Goal: Task Accomplishment & Management: Use online tool/utility

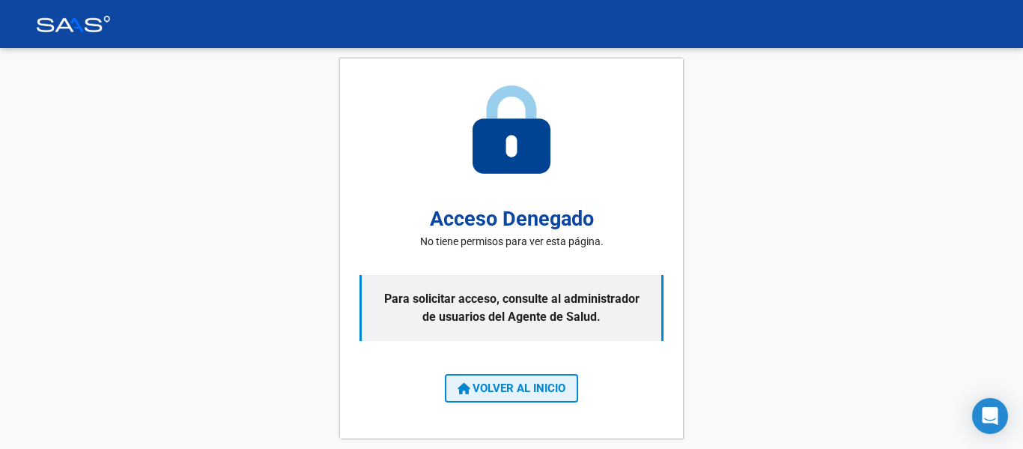
click at [556, 384] on span "VOLVER AL INICIO" at bounding box center [512, 387] width 108 height 13
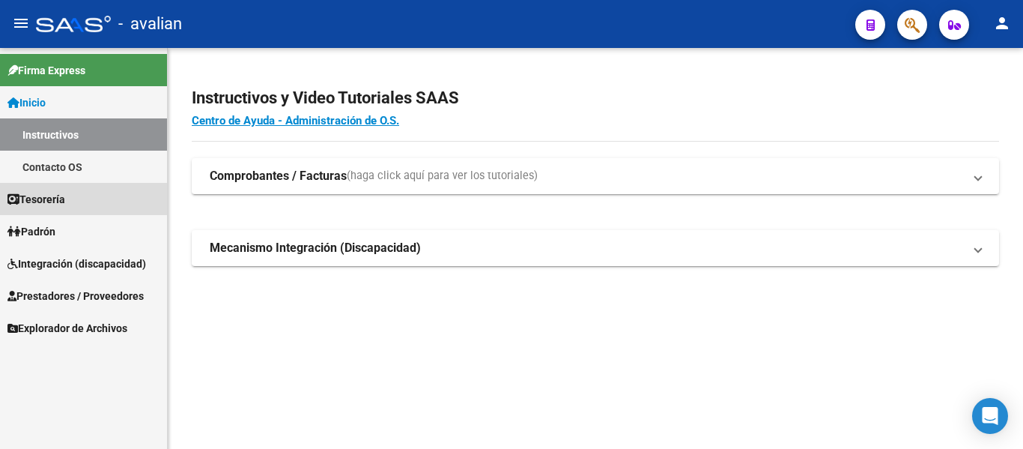
click at [61, 194] on span "Tesorería" at bounding box center [36, 199] width 58 height 16
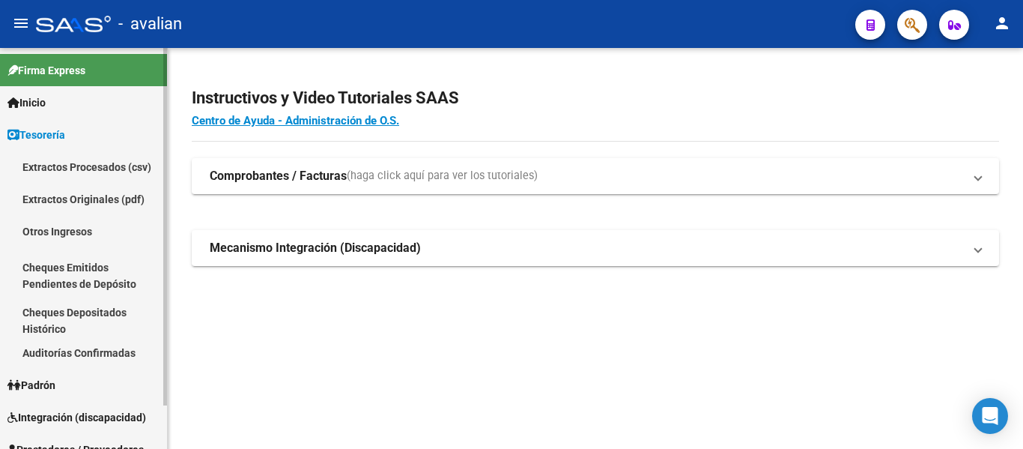
click at [40, 132] on span "Tesorería" at bounding box center [36, 135] width 58 height 16
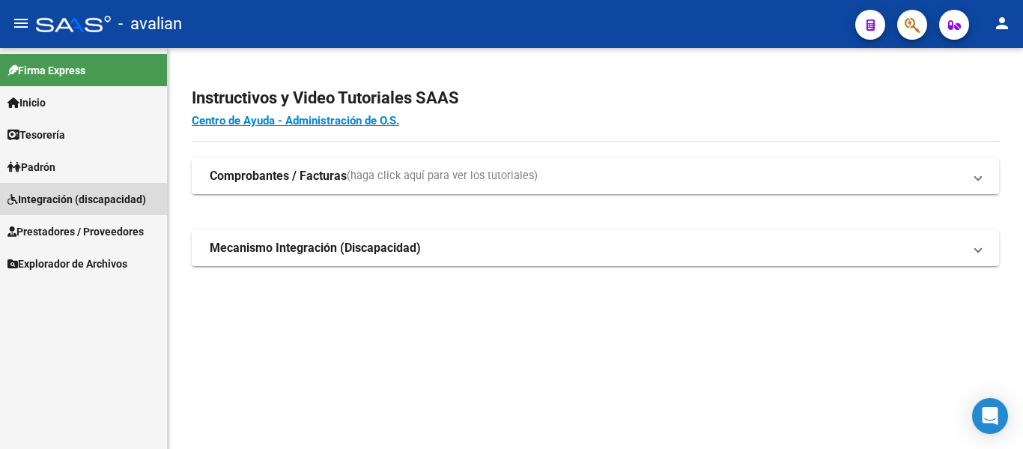
click at [55, 205] on span "Integración (discapacidad)" at bounding box center [76, 199] width 139 height 16
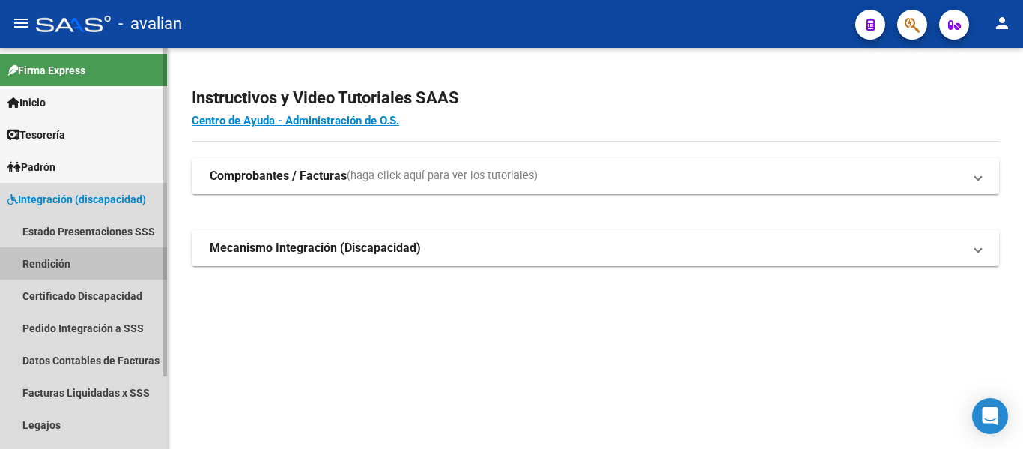
click at [44, 266] on link "Rendición" at bounding box center [83, 263] width 167 height 32
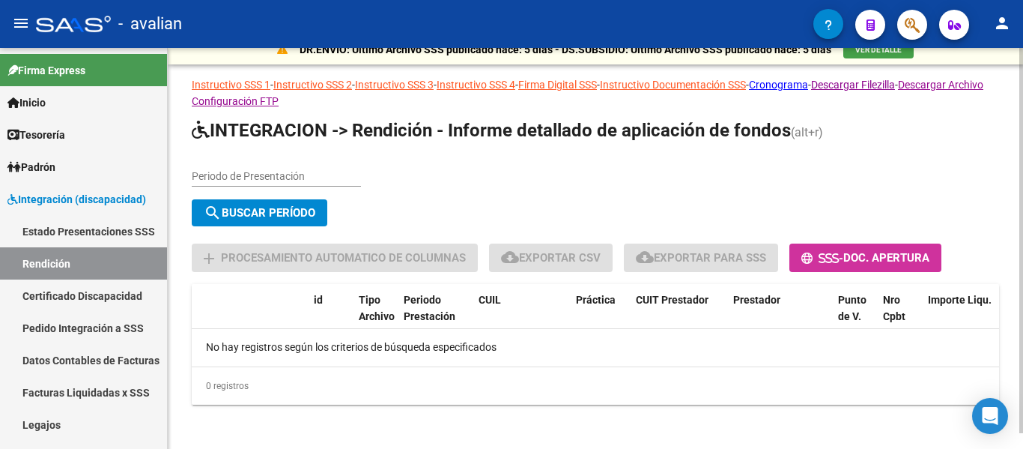
scroll to position [16, 0]
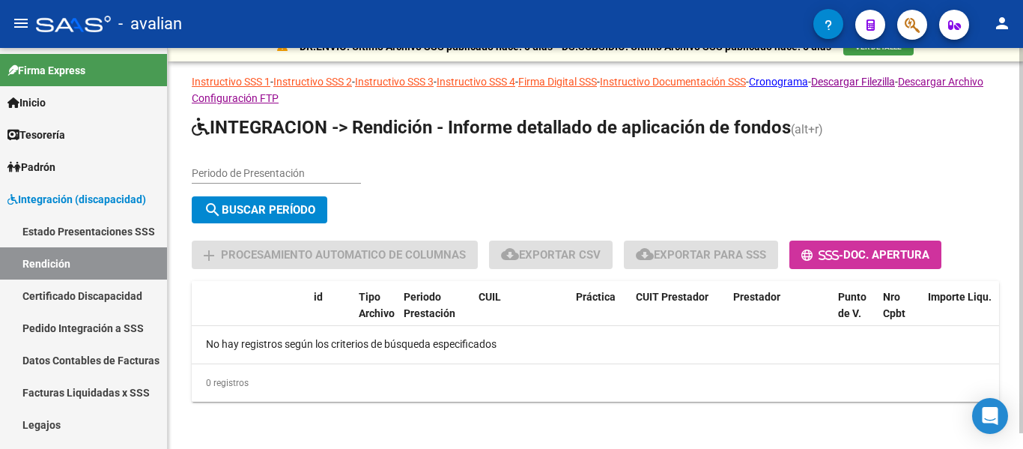
click at [270, 170] on input "Periodo de Presentación" at bounding box center [276, 173] width 169 height 13
type input "202505"
click at [280, 208] on span "search Buscar Período" at bounding box center [260, 209] width 112 height 13
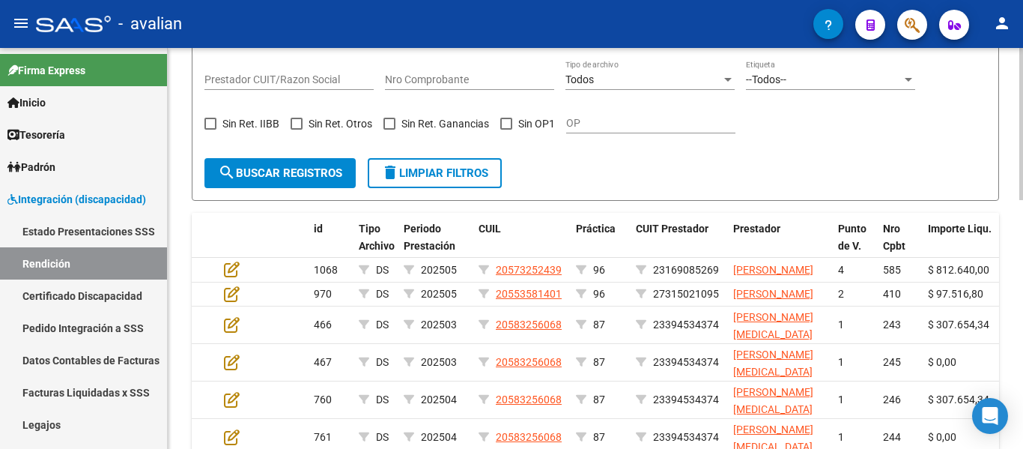
scroll to position [391, 0]
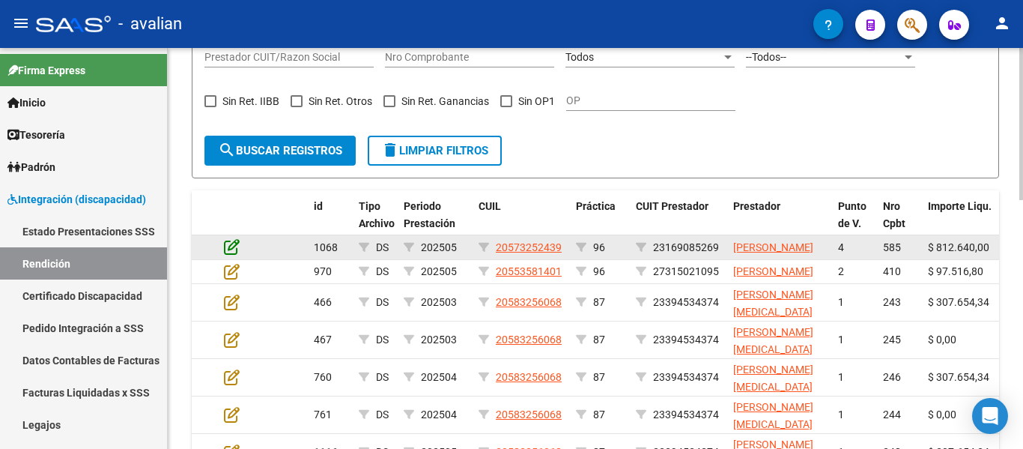
click at [230, 250] on icon at bounding box center [232, 246] width 16 height 16
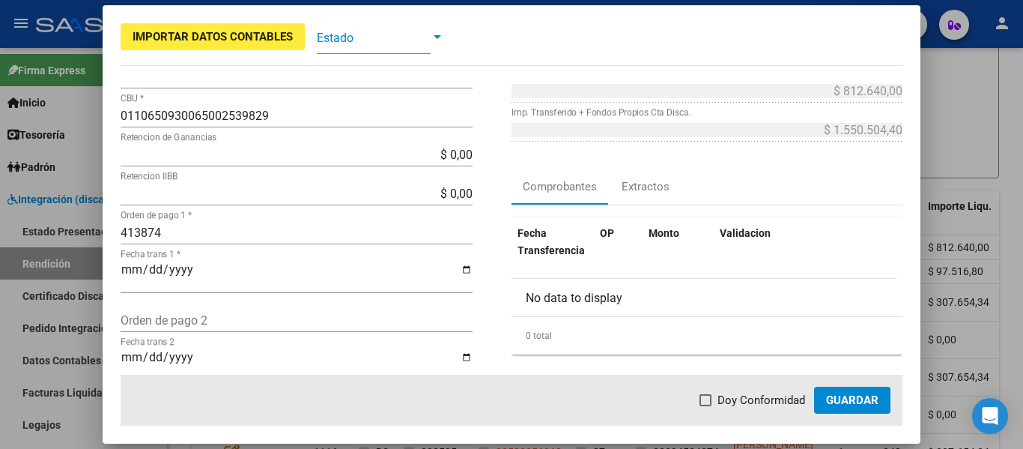
scroll to position [225, 0]
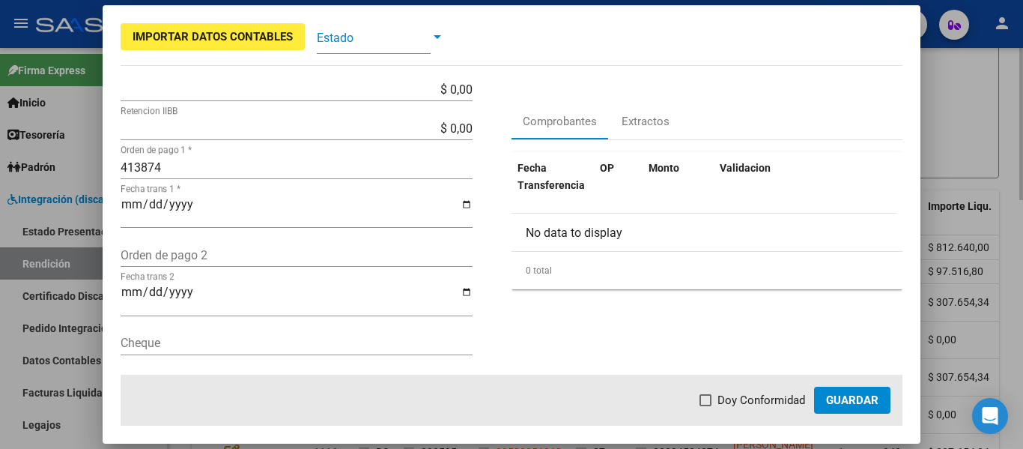
click at [943, 113] on div at bounding box center [511, 224] width 1023 height 449
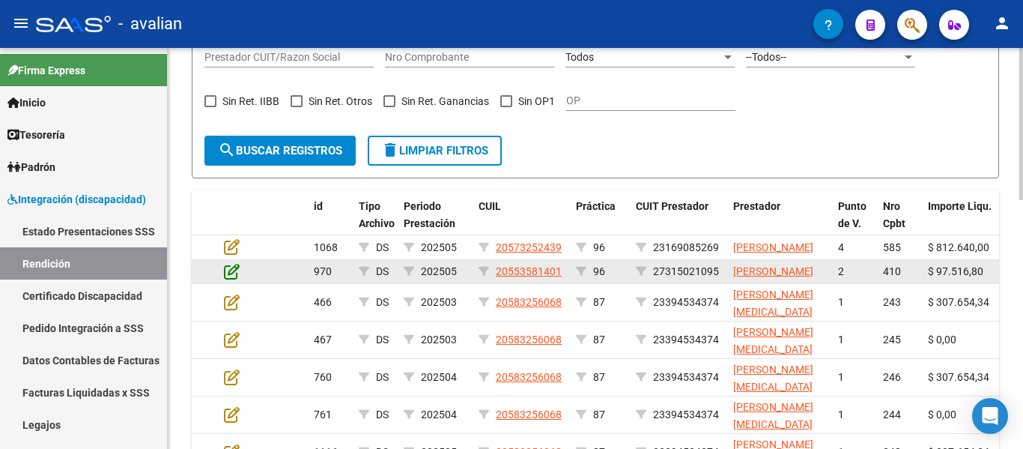
click at [233, 279] on icon at bounding box center [232, 271] width 16 height 16
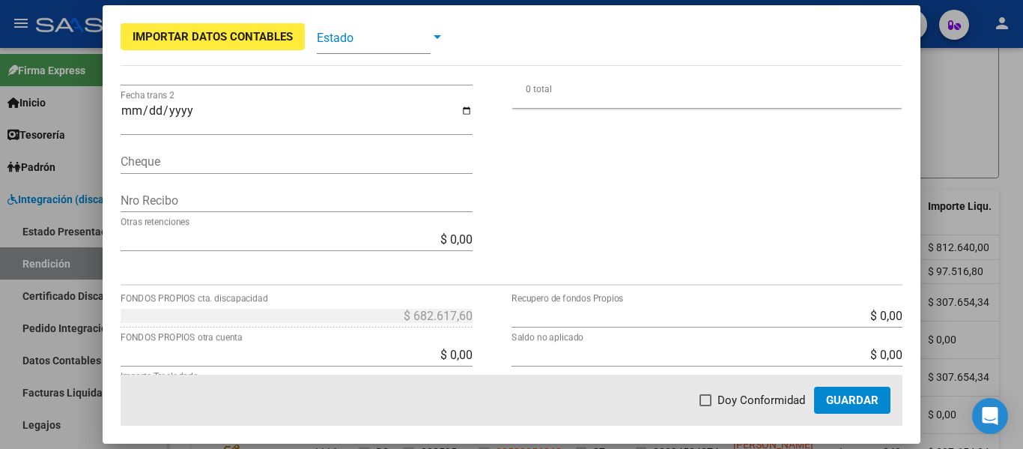
scroll to position [587, 0]
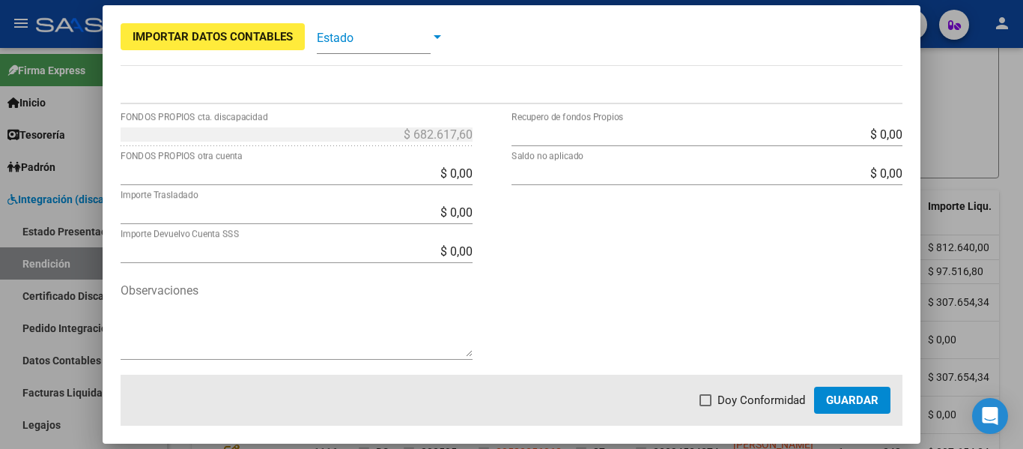
click at [965, 119] on div at bounding box center [511, 224] width 1023 height 449
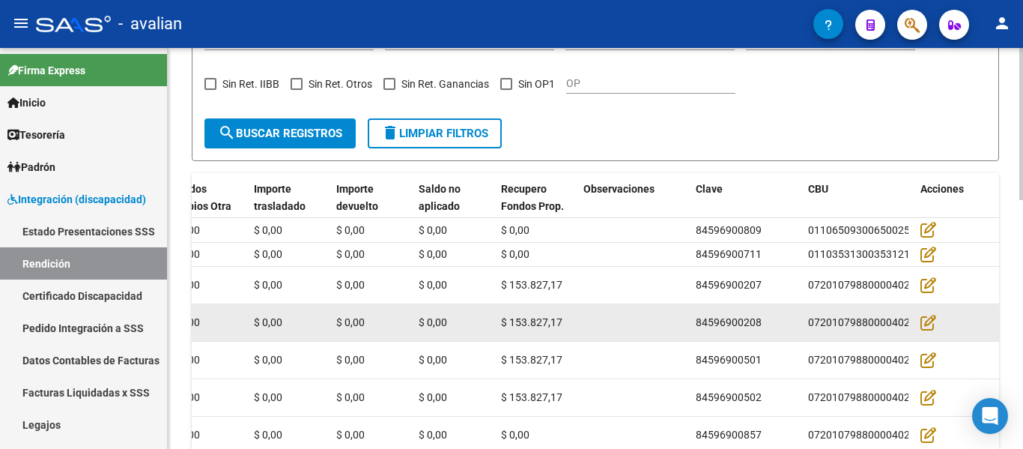
scroll to position [429, 0]
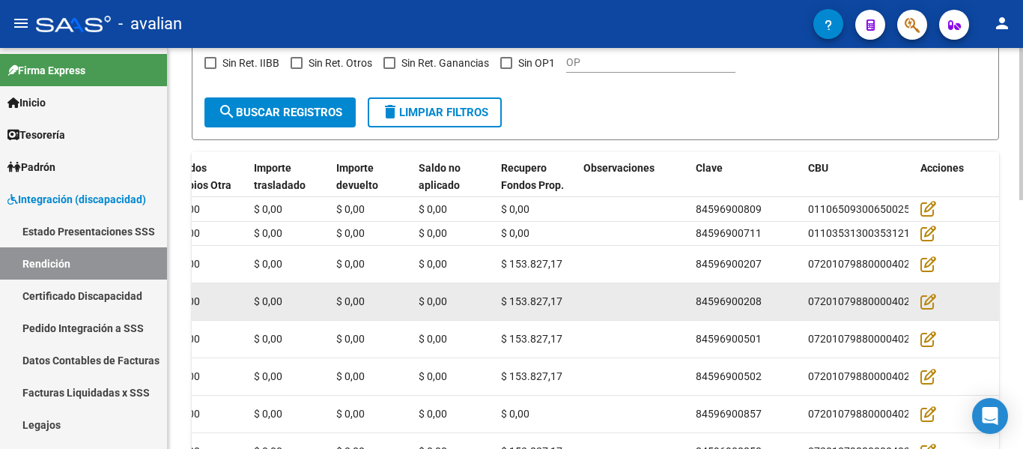
drag, startPoint x: 549, startPoint y: 298, endPoint x: 716, endPoint y: 312, distance: 166.9
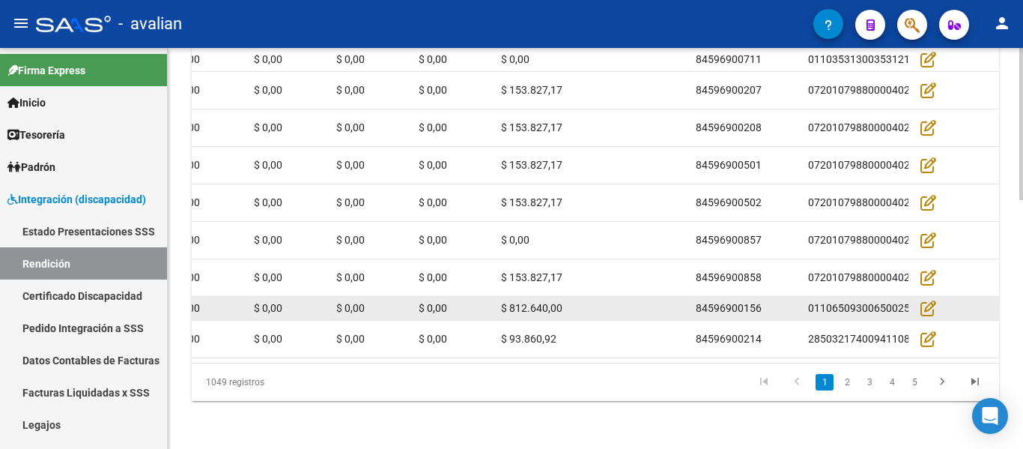
scroll to position [654, 0]
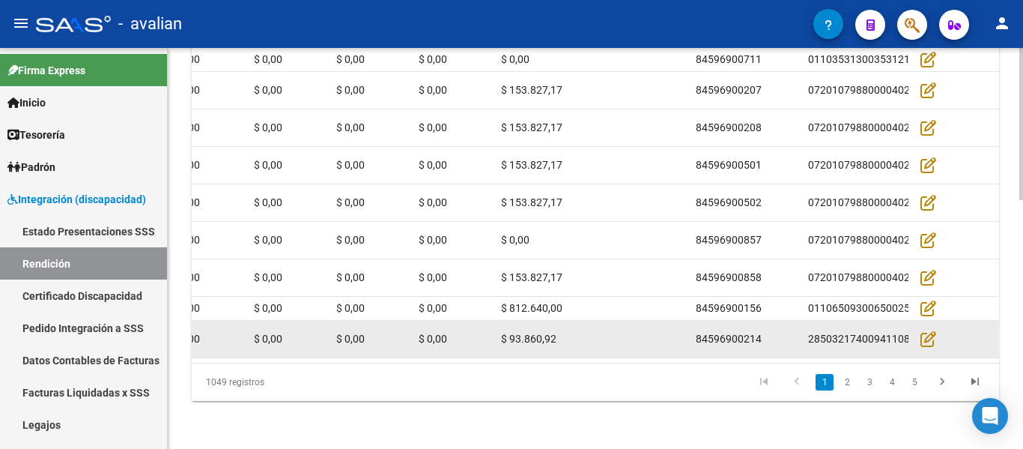
drag, startPoint x: 784, startPoint y: 348, endPoint x: 430, endPoint y: 332, distance: 354.8
click at [402, 318] on datatable-body "1068 DS 202505 20573252439 96 23169085269 [PERSON_NAME] 4 585 $ 812.640,00 $ 1.…" at bounding box center [596, 192] width 808 height 339
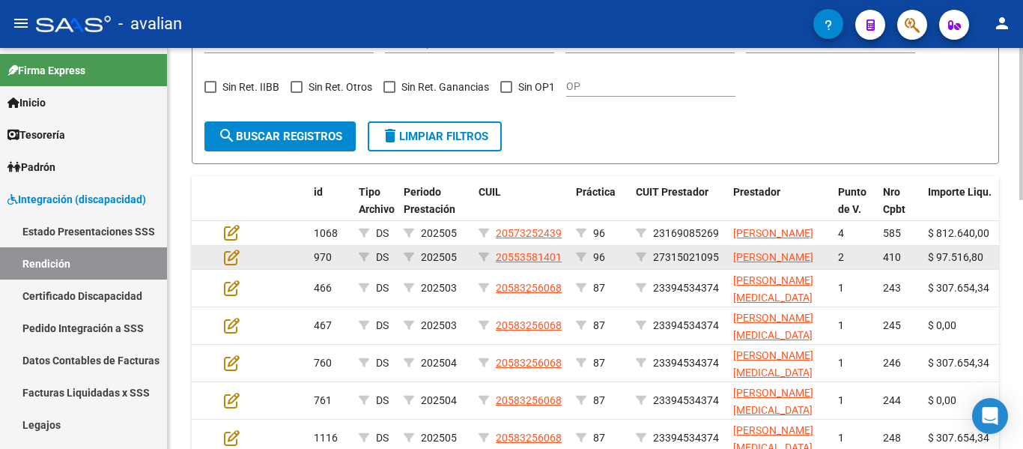
scroll to position [429, 0]
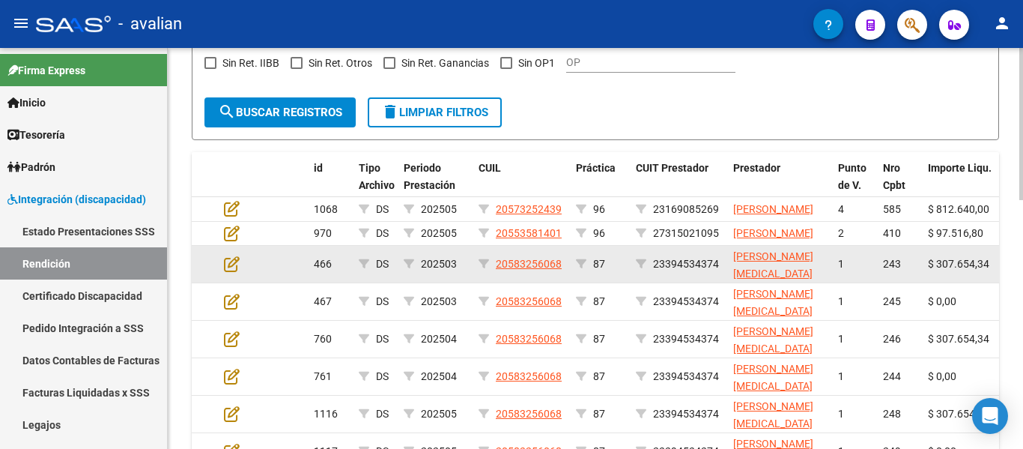
click at [223, 282] on datatable-body-cell at bounding box center [244, 264] width 52 height 37
click at [241, 273] on div at bounding box center [244, 263] width 40 height 17
click at [235, 272] on icon at bounding box center [232, 263] width 16 height 16
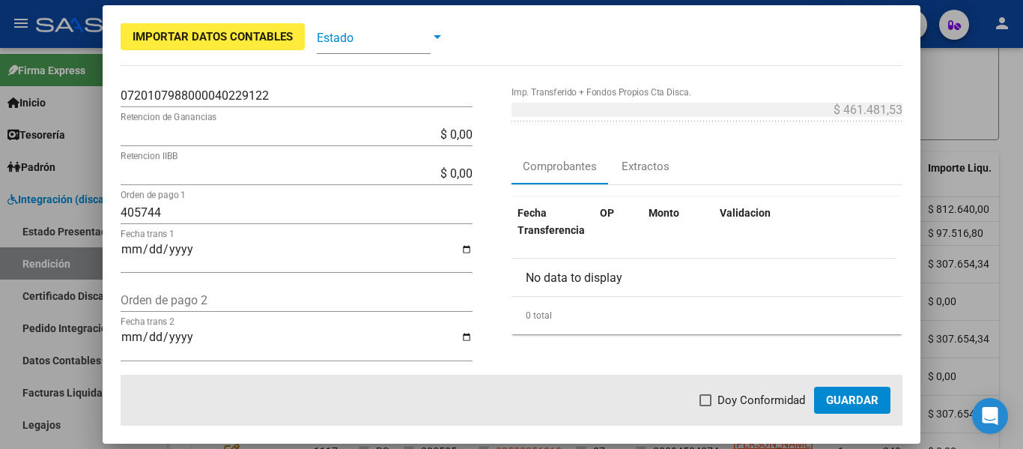
scroll to position [138, 0]
